Goal: Task Accomplishment & Management: Manage account settings

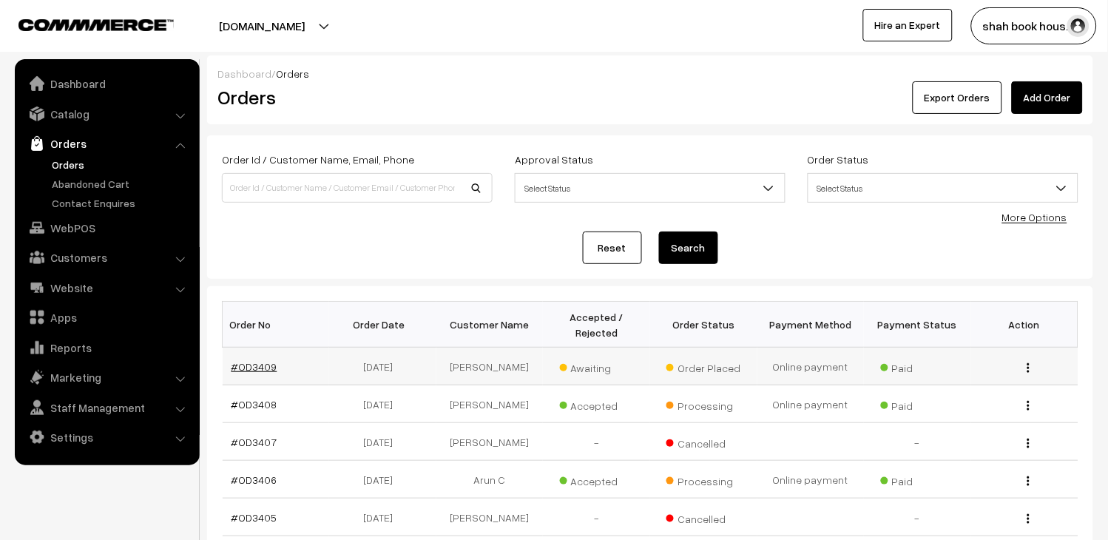
click at [260, 370] on link "#OD3409" at bounding box center [254, 366] width 46 height 13
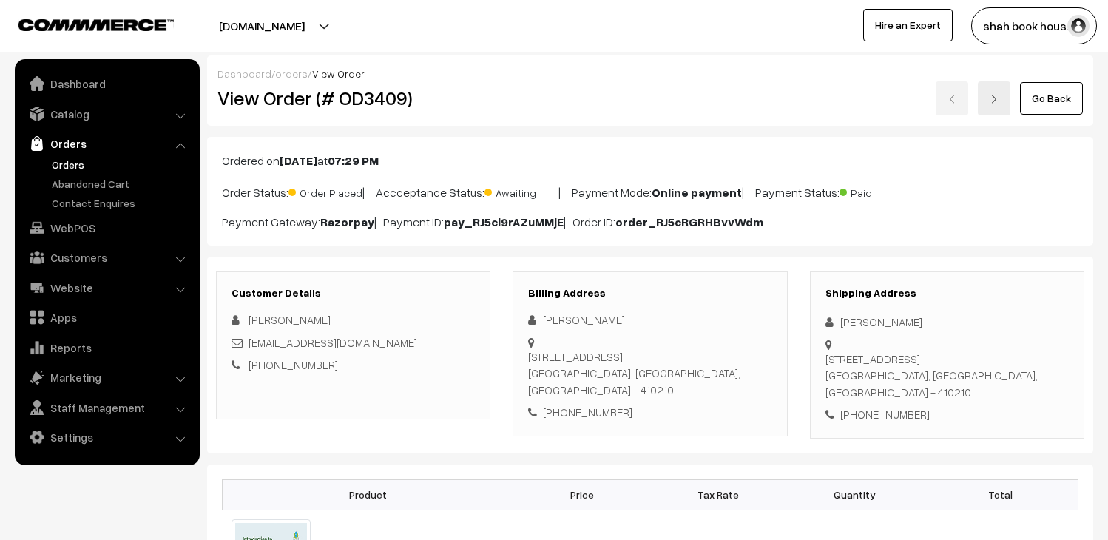
click at [402, 342] on div "pksushilpatra66@gmail.com" at bounding box center [352, 342] width 243 height 17
click at [402, 342] on div "[EMAIL_ADDRESS][DOMAIN_NAME]" at bounding box center [352, 342] width 243 height 17
copy div "[EMAIL_ADDRESS][DOMAIN_NAME]"
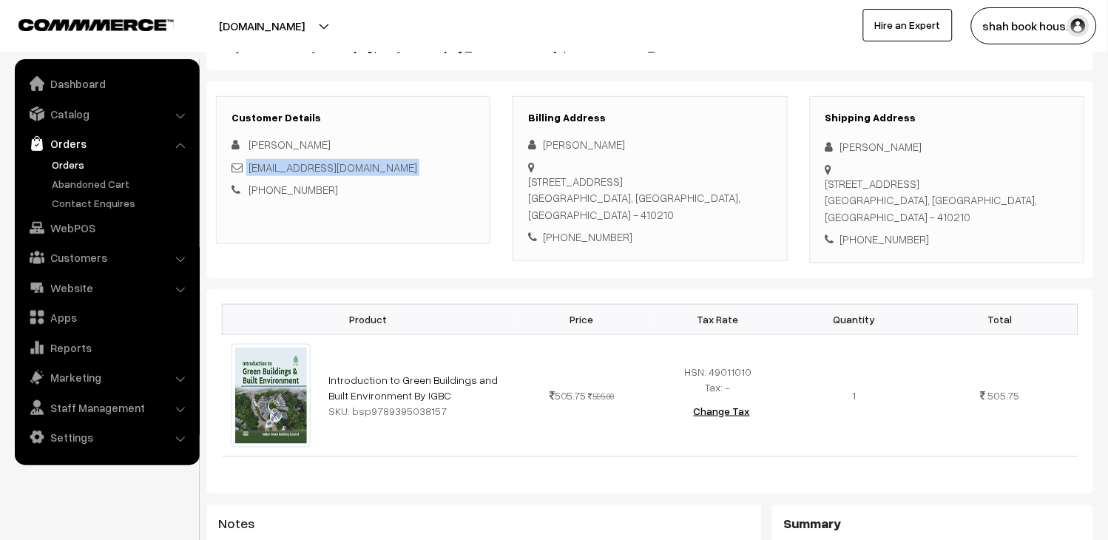
scroll to position [48, 0]
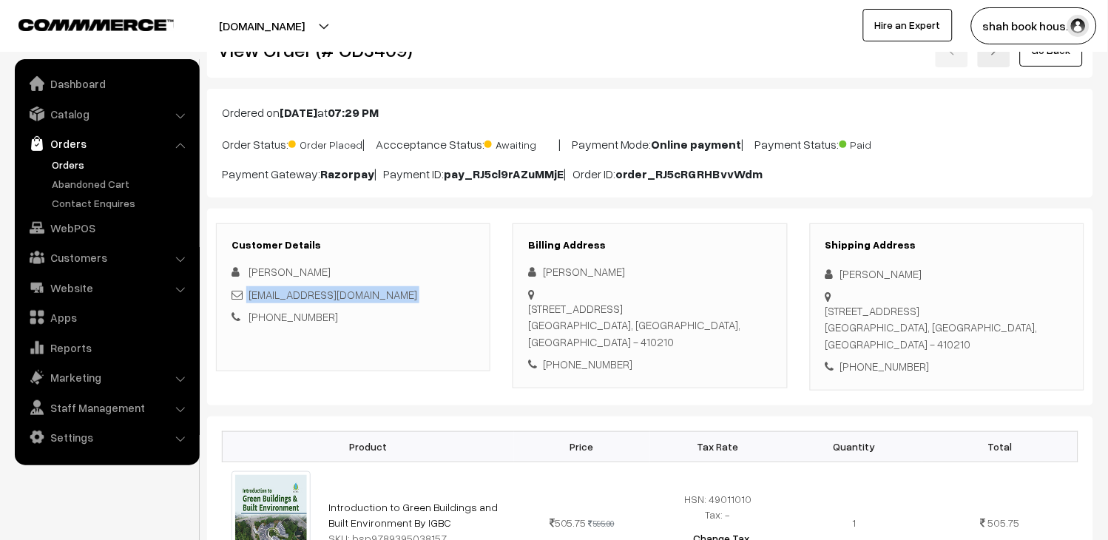
copy div "[EMAIL_ADDRESS][DOMAIN_NAME]"
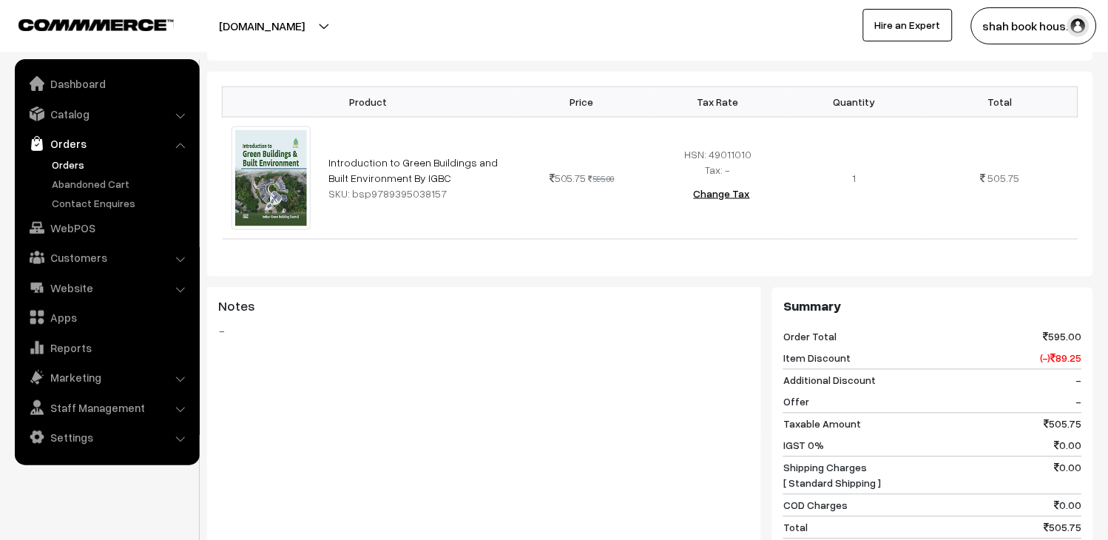
scroll to position [541, 0]
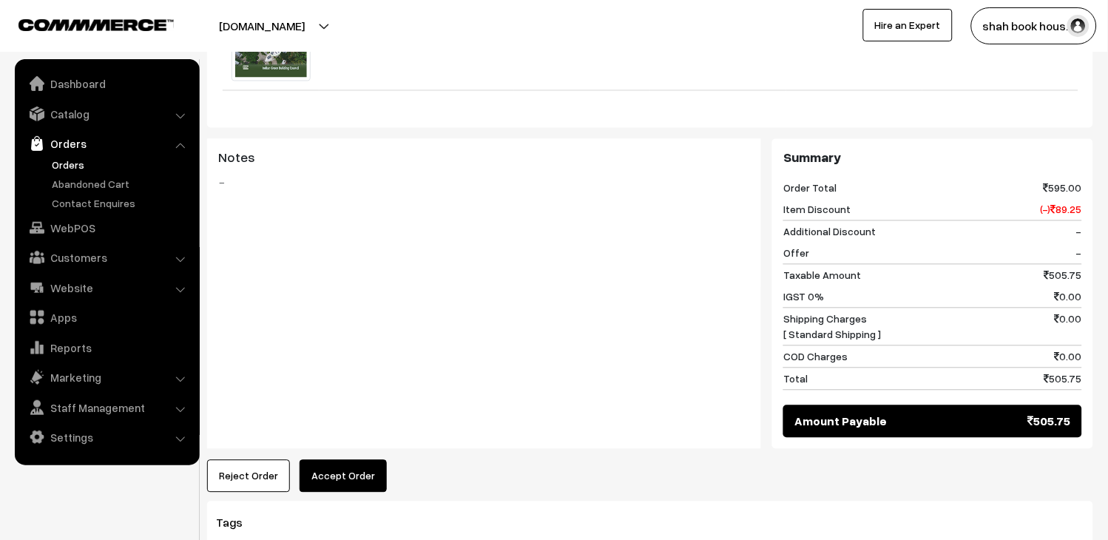
click at [362, 481] on button "Accept Order" at bounding box center [342, 476] width 87 height 33
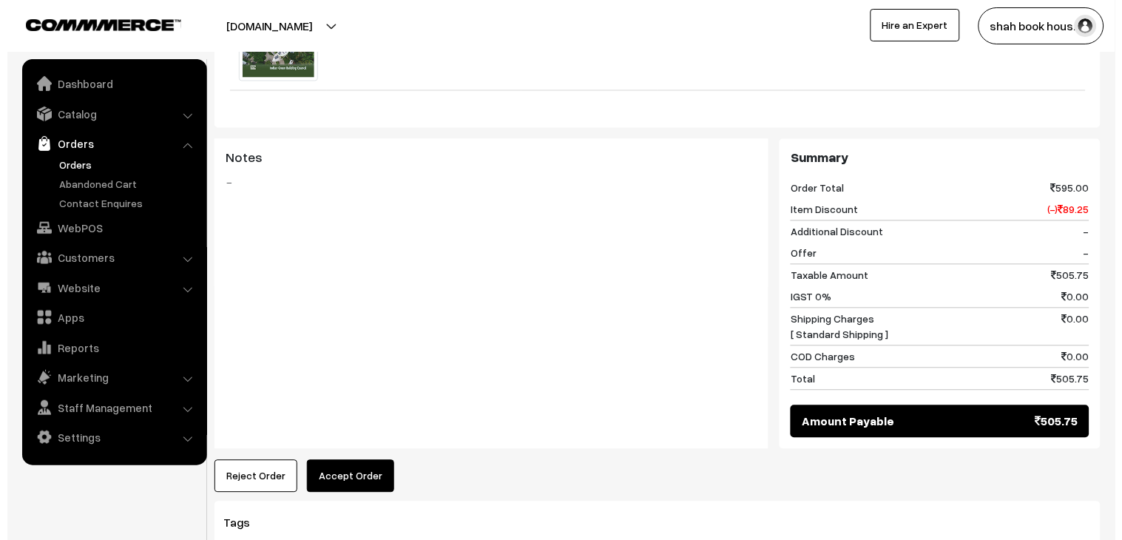
scroll to position [525, 0]
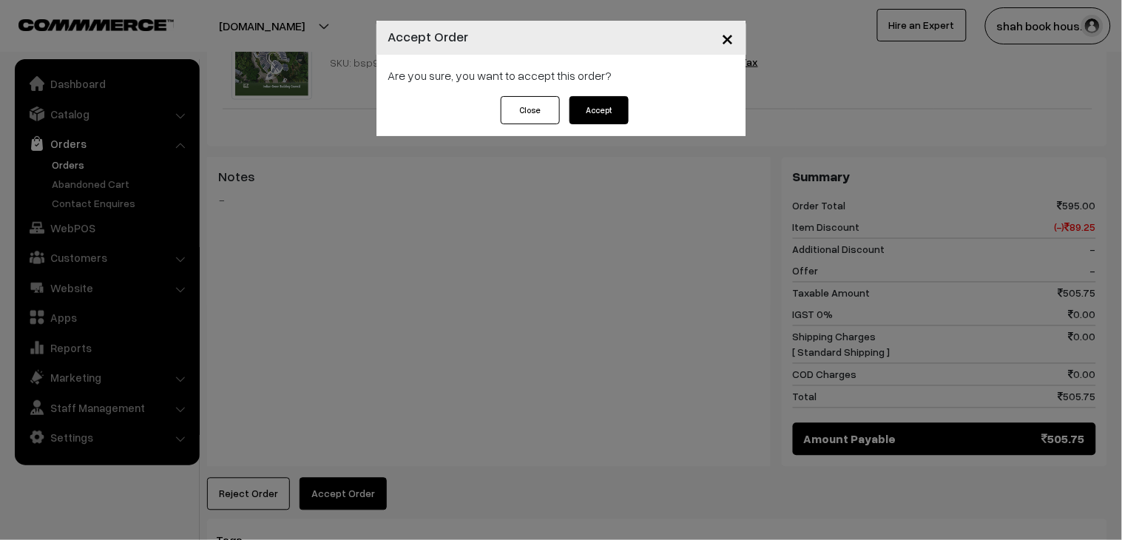
click at [600, 118] on button "Accept" at bounding box center [598, 110] width 59 height 28
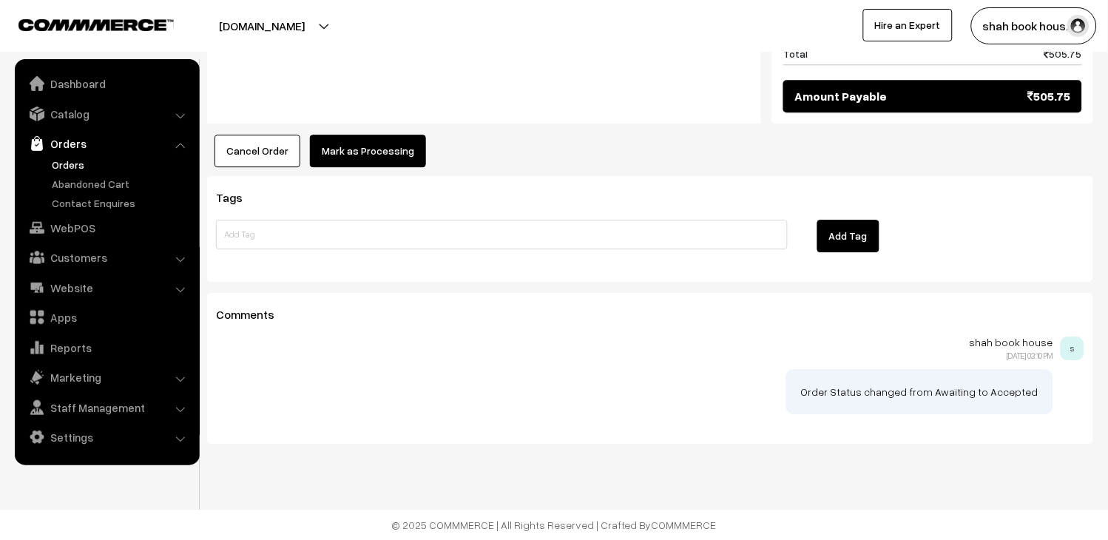
click at [358, 158] on button "Mark as Processing" at bounding box center [368, 151] width 116 height 33
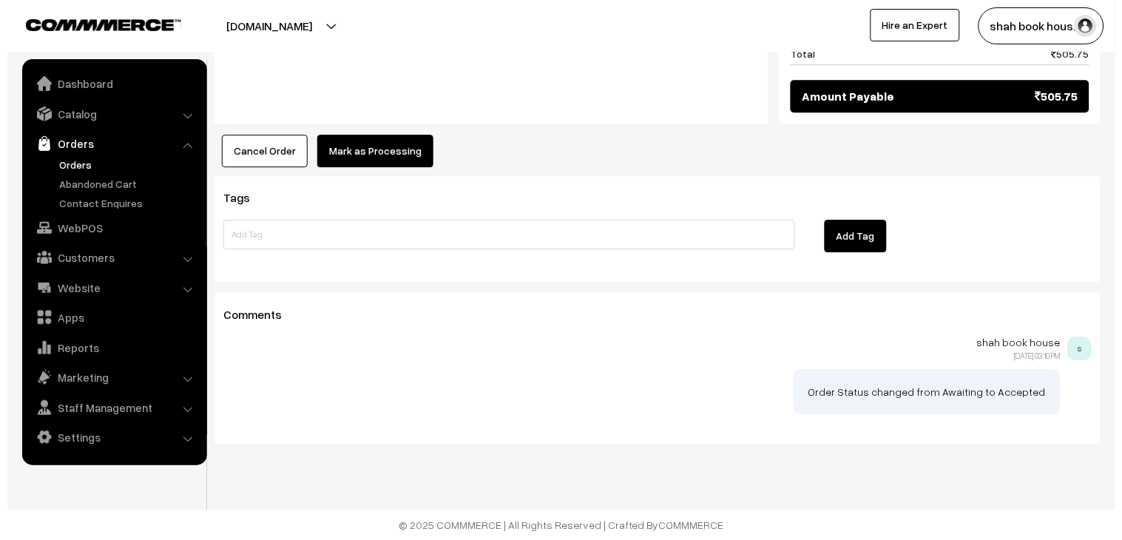
scroll to position [852, 0]
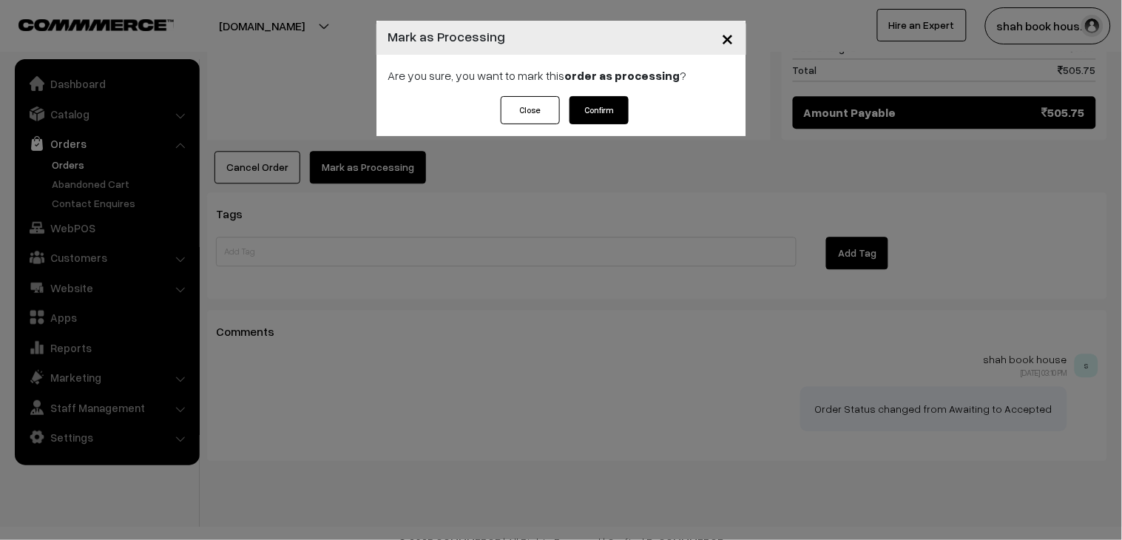
click at [595, 120] on button "Confirm" at bounding box center [598, 110] width 59 height 28
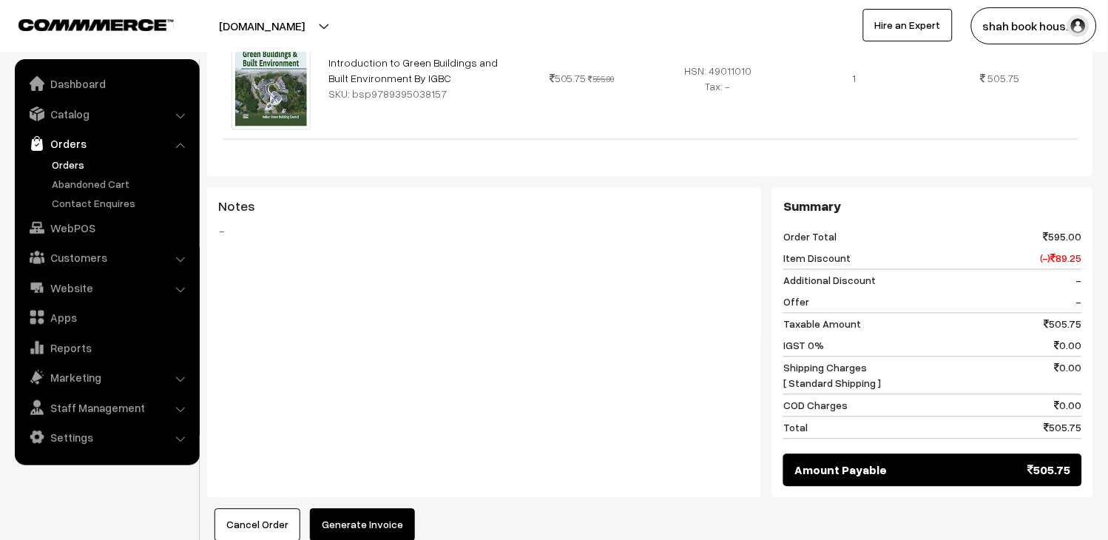
click at [373, 518] on button "Generate Invoice" at bounding box center [362, 525] width 105 height 33
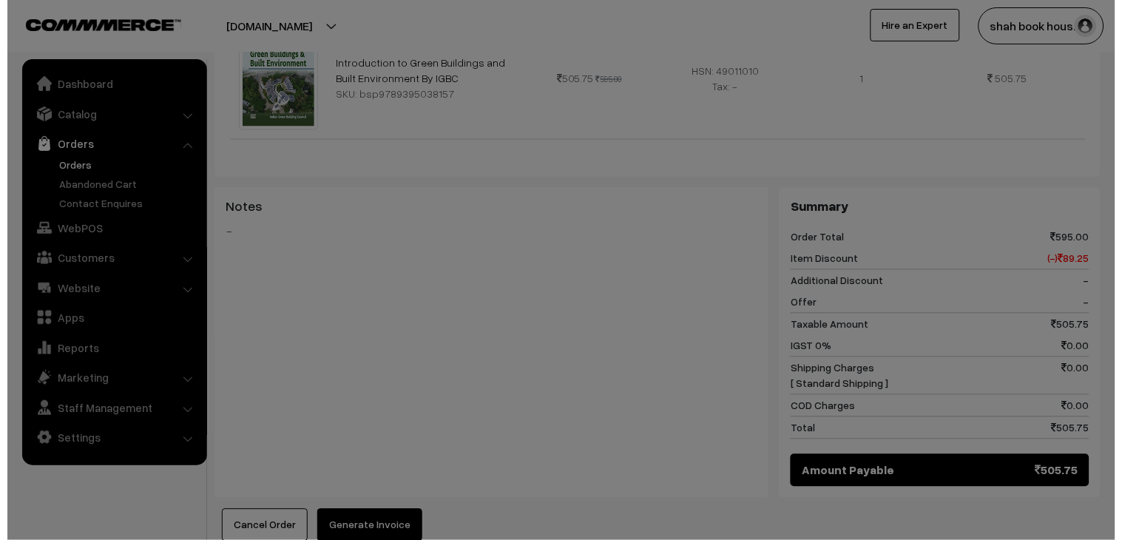
scroll to position [476, 0]
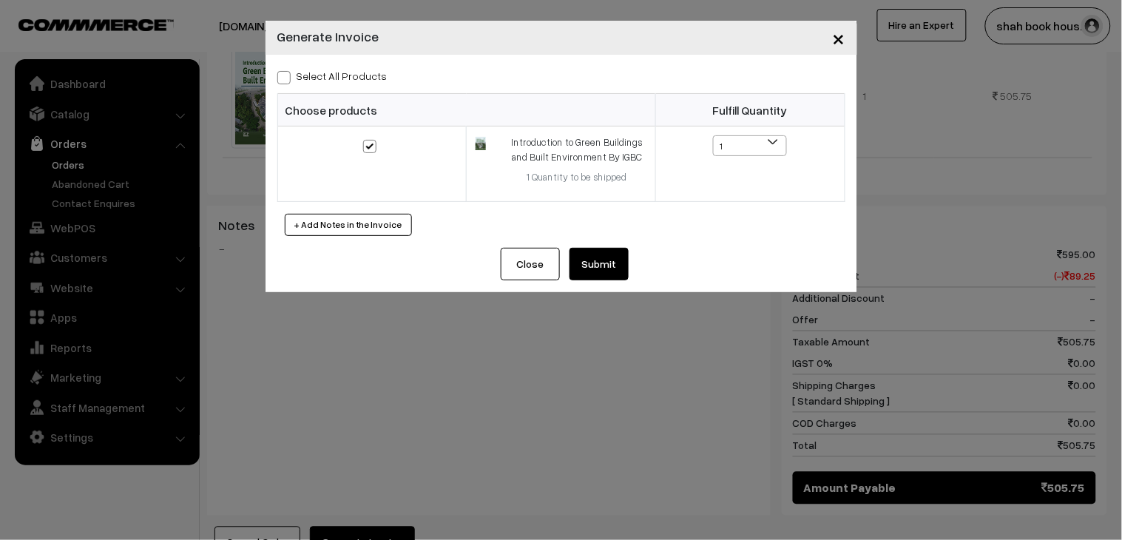
click at [595, 265] on button "Submit" at bounding box center [598, 264] width 59 height 33
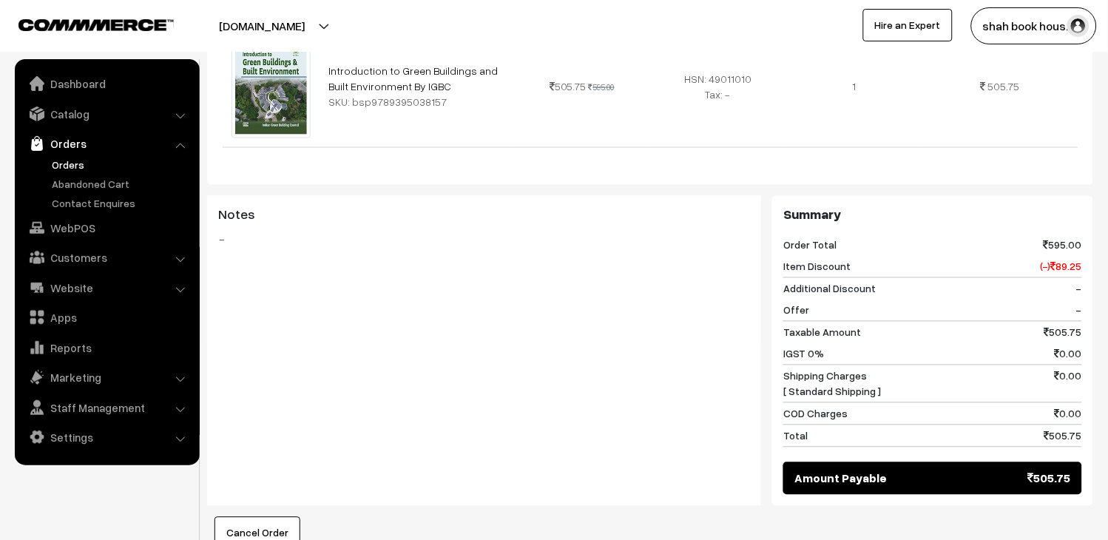
scroll to position [1060, 0]
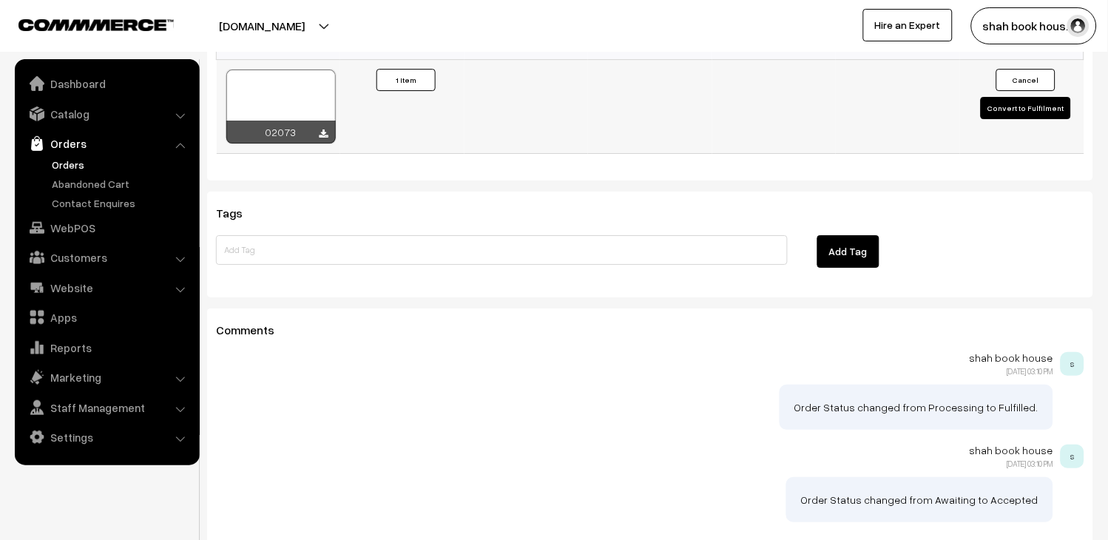
click at [323, 113] on div at bounding box center [280, 107] width 109 height 74
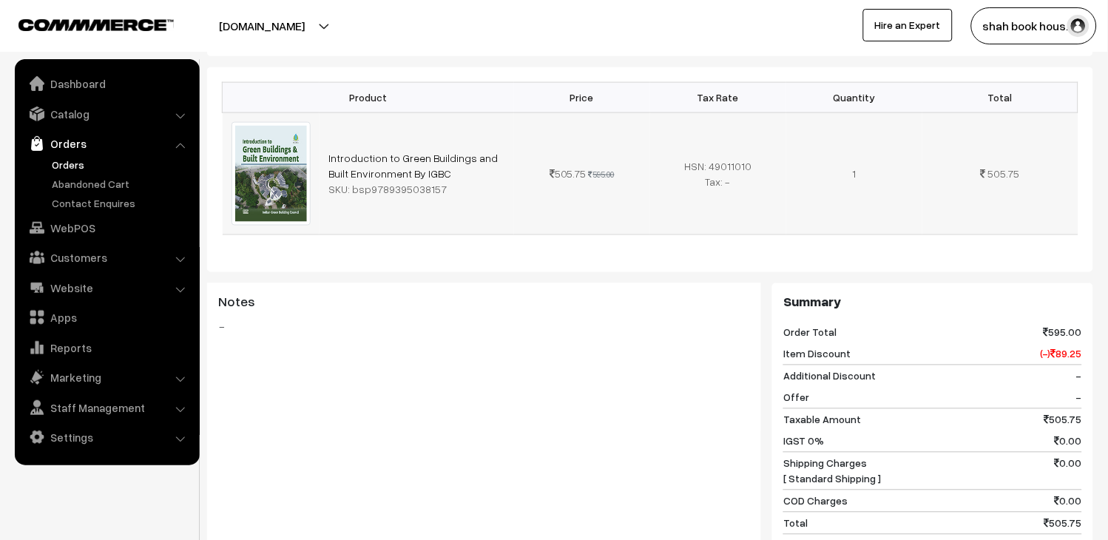
scroll to position [0, 0]
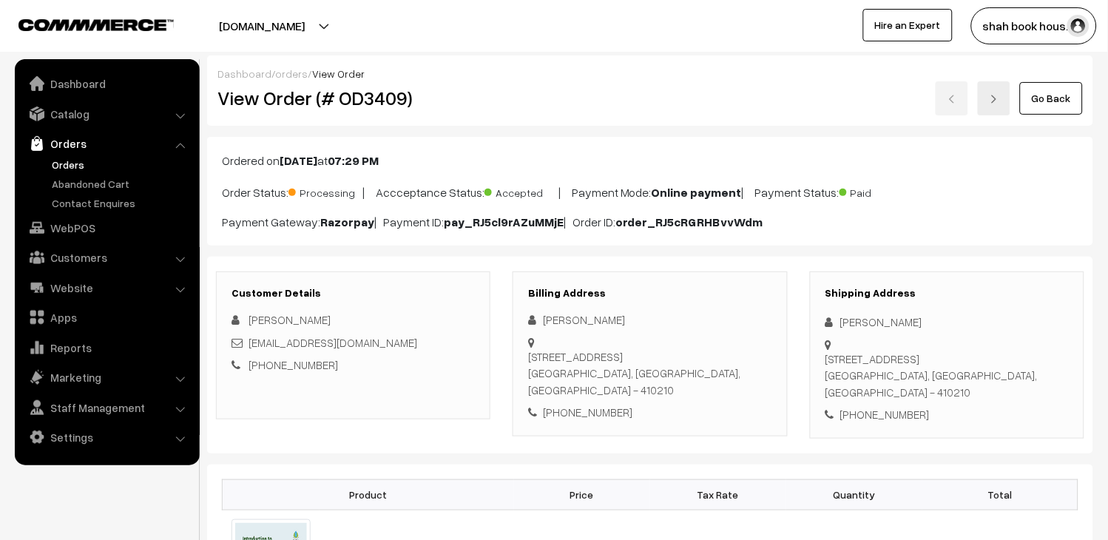
click at [50, 160] on link "Orders" at bounding box center [121, 165] width 146 height 16
